Goal: Information Seeking & Learning: Learn about a topic

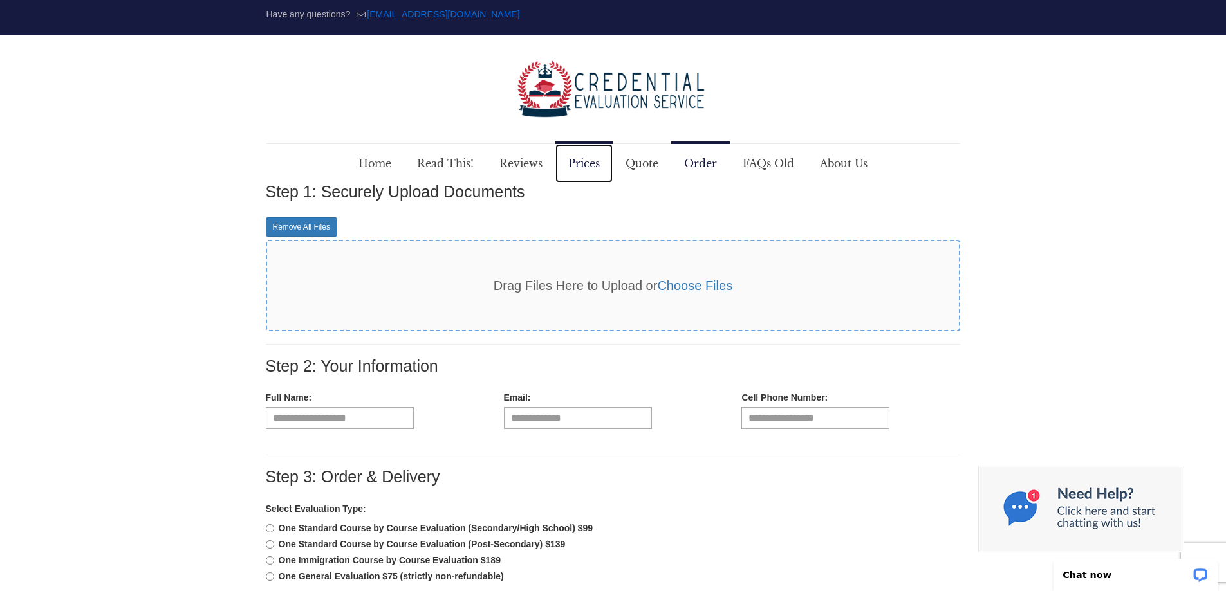
click at [578, 158] on span "Prices" at bounding box center [583, 163] width 57 height 39
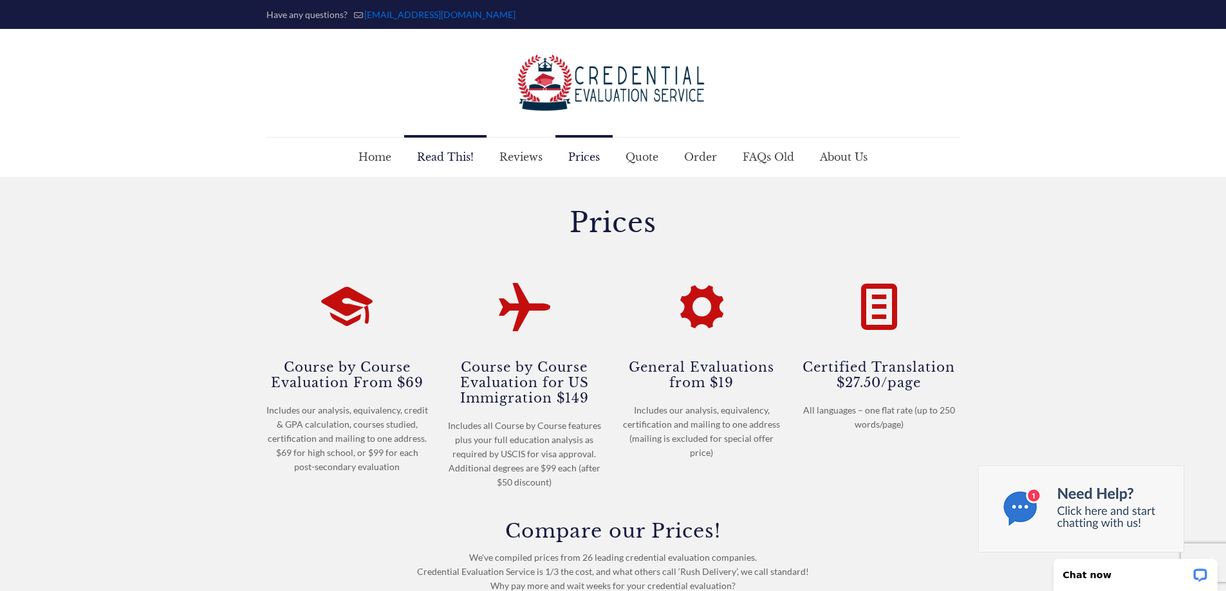
click at [444, 158] on span "Read This!" at bounding box center [445, 157] width 82 height 39
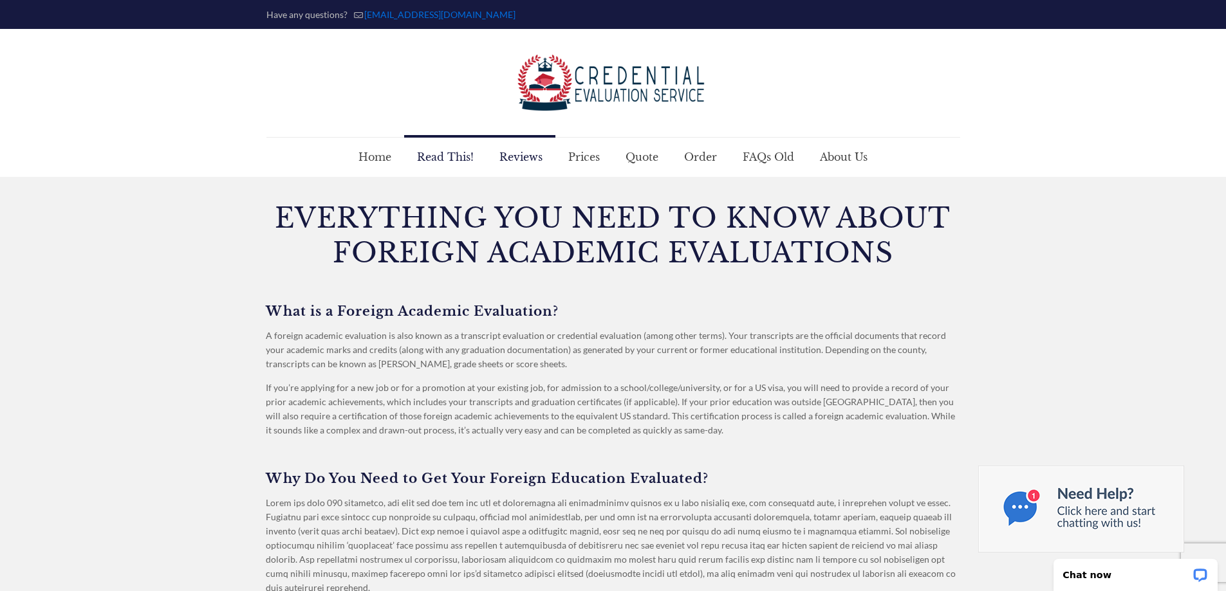
click at [514, 160] on span "Reviews" at bounding box center [520, 157] width 69 height 39
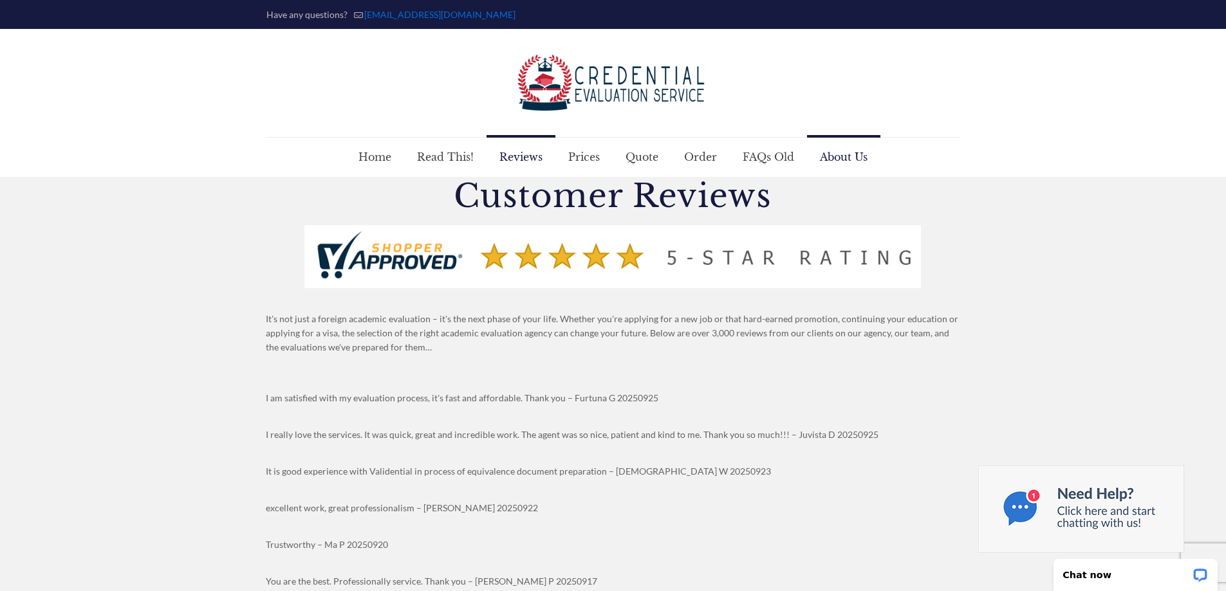
click at [843, 155] on font "About Us" at bounding box center [844, 157] width 48 height 13
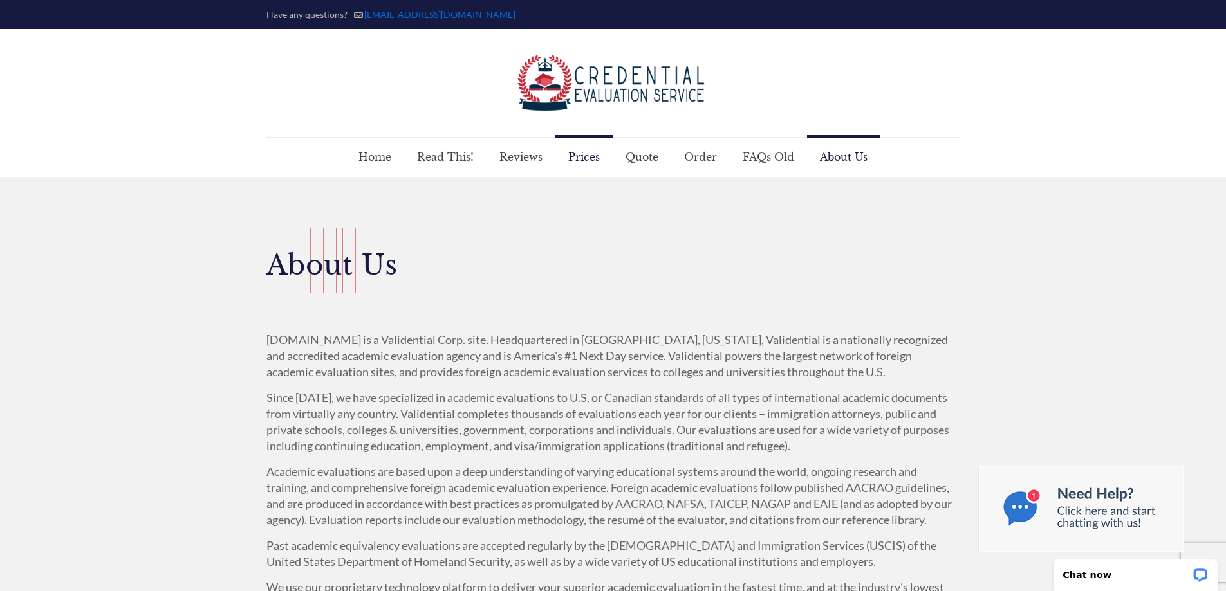
click at [569, 162] on span "Prices" at bounding box center [583, 157] width 57 height 39
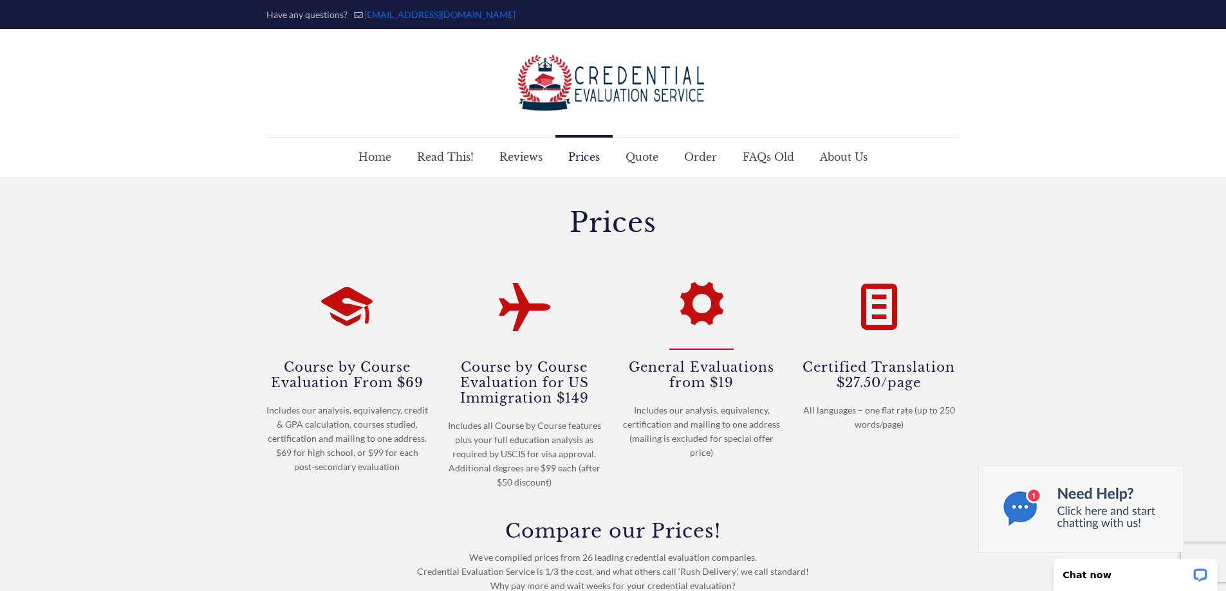
click at [708, 319] on icon at bounding box center [701, 302] width 51 height 62
click at [690, 371] on h4 "General Evaluations from $19" at bounding box center [702, 374] width 162 height 32
click at [705, 279] on icon at bounding box center [701, 302] width 51 height 62
click at [825, 165] on span "About Us" at bounding box center [843, 157] width 73 height 39
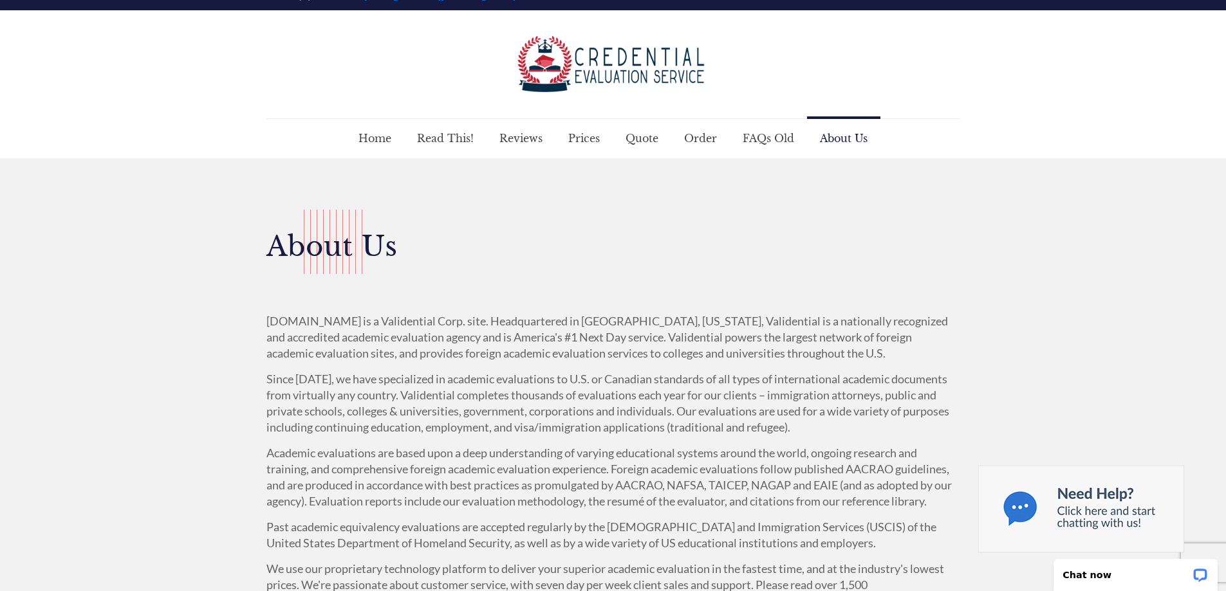
scroll to position [10, 0]
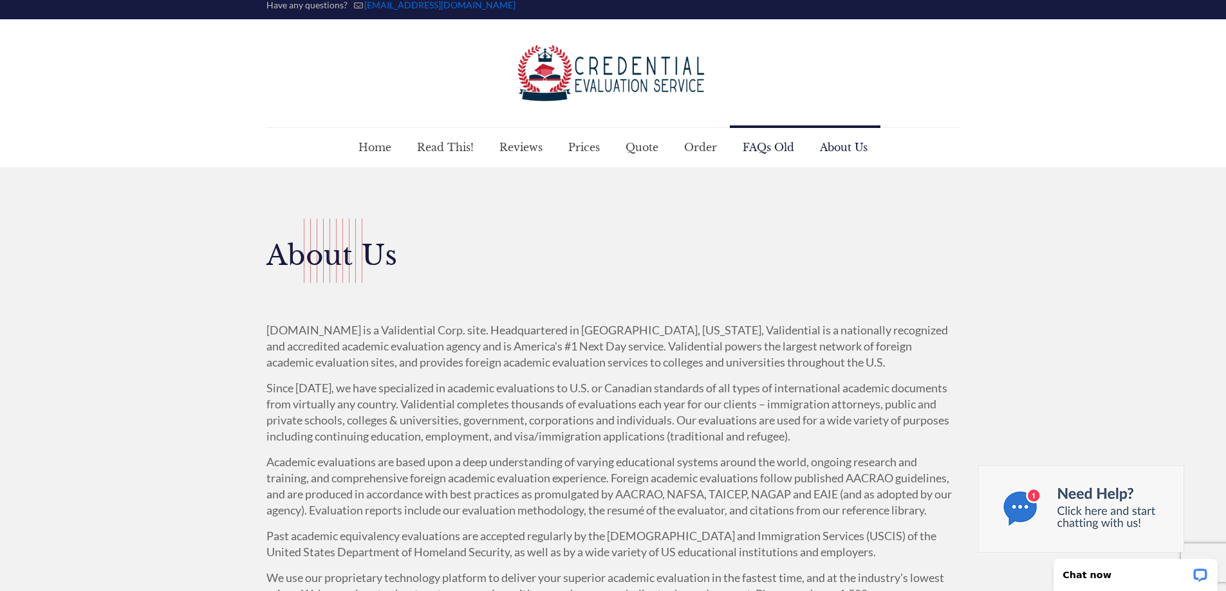
click at [774, 150] on span "FAQs Old" at bounding box center [768, 147] width 77 height 39
